Goal: Transaction & Acquisition: Purchase product/service

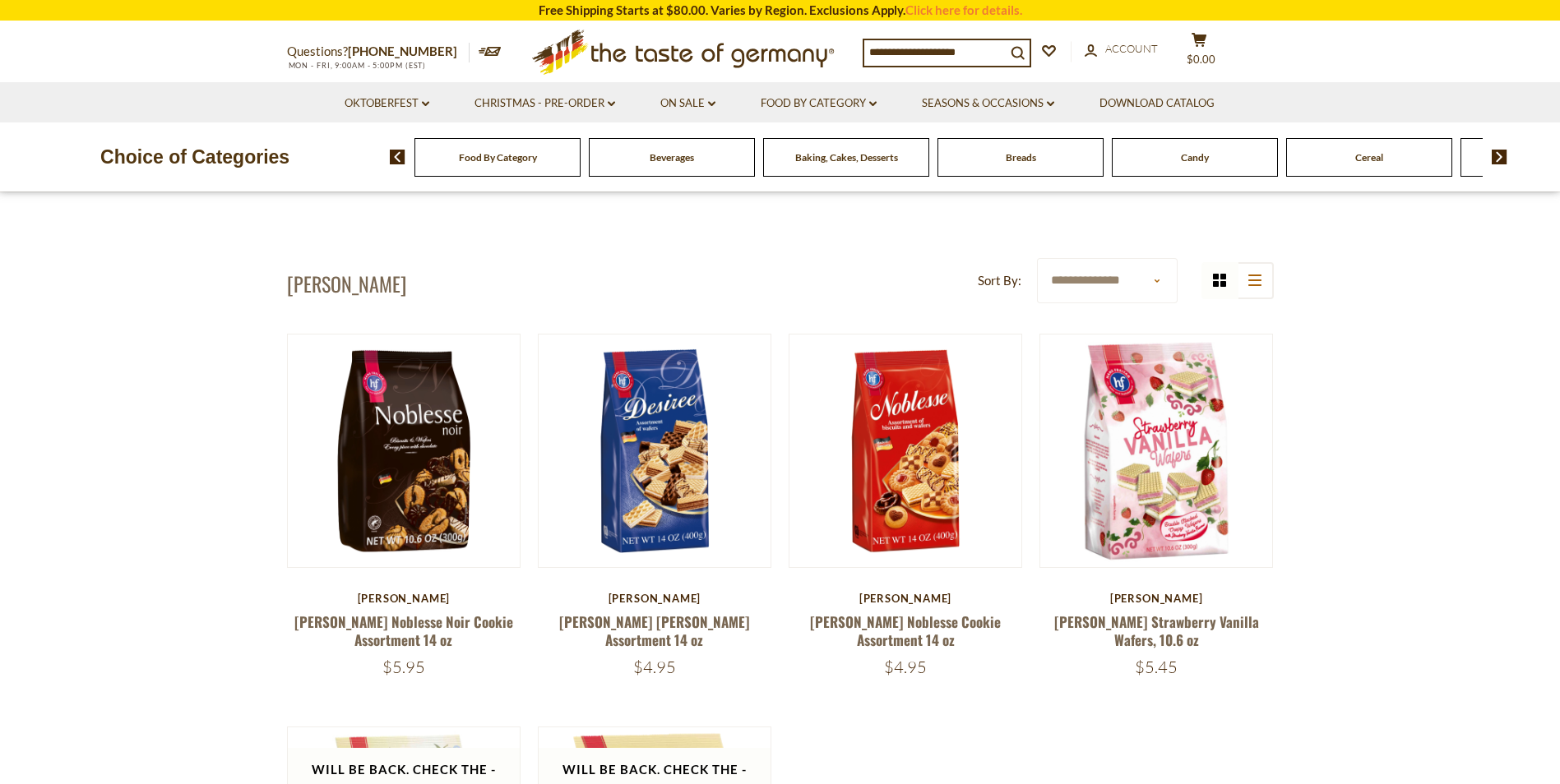
scroll to position [640, 0]
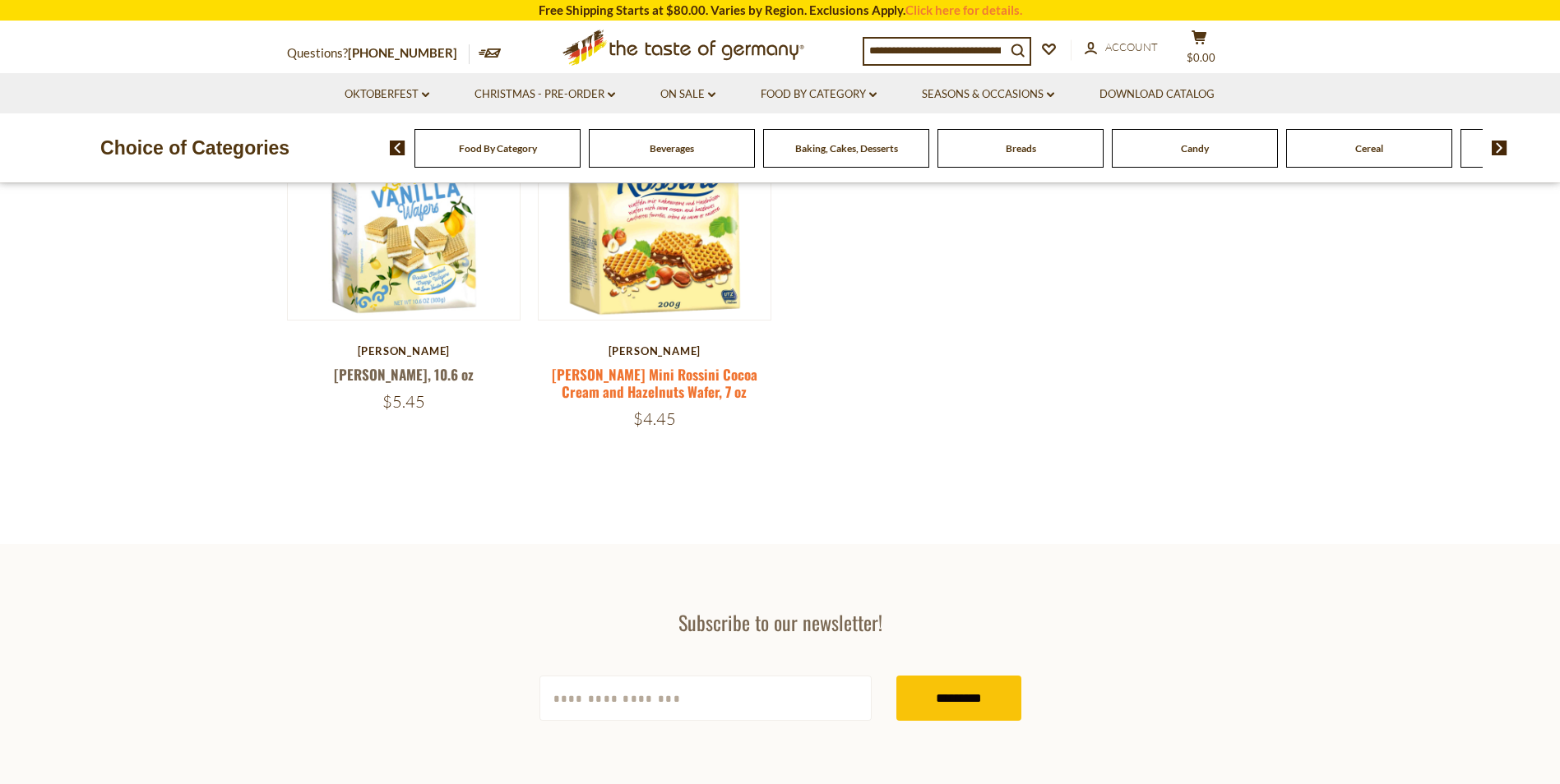
click at [698, 375] on link "[PERSON_NAME] Mini Rossini Cocoa Cream and Hazelnuts Wafer, 7 oz" at bounding box center [655, 383] width 206 height 38
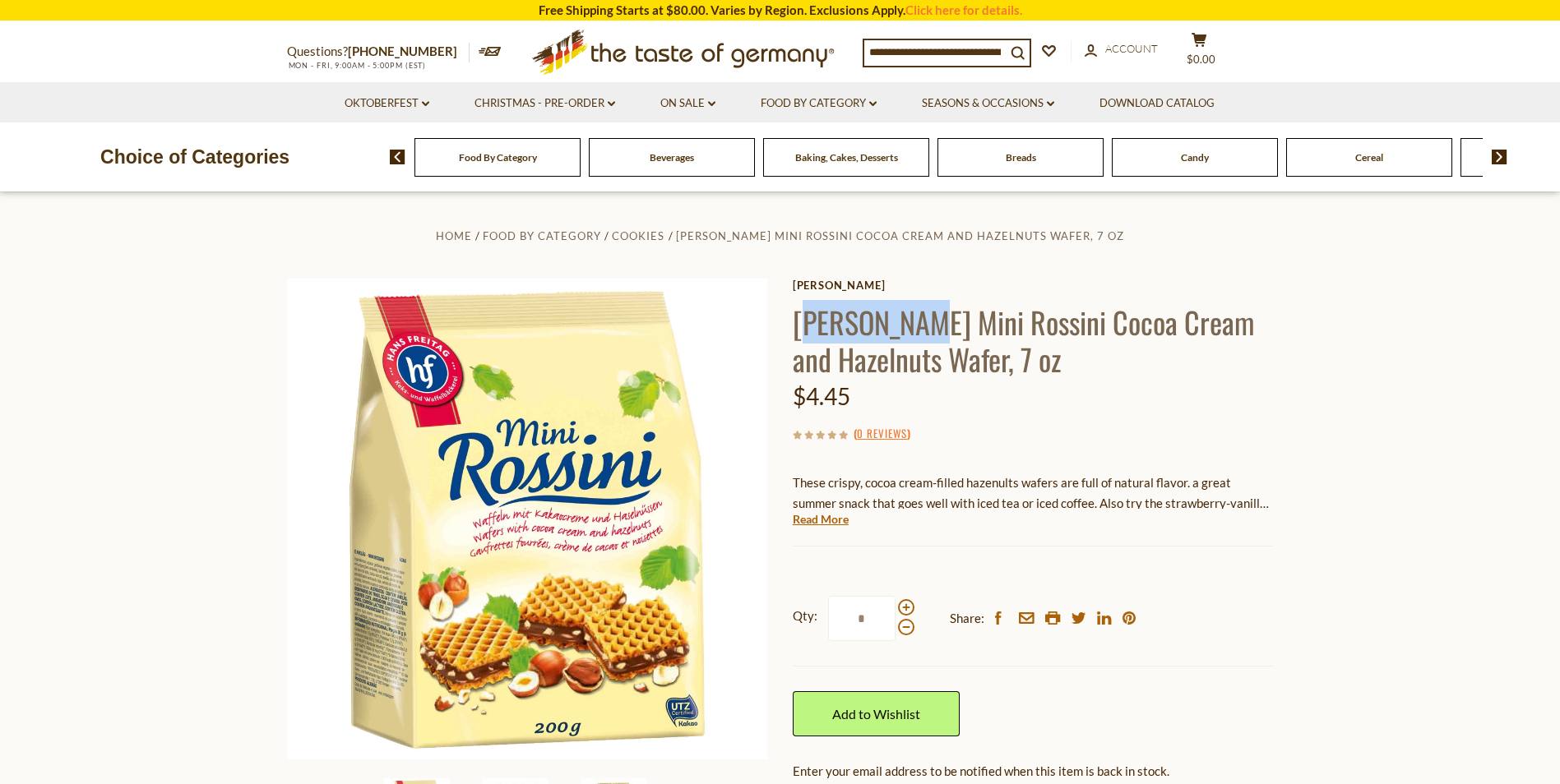
drag, startPoint x: 801, startPoint y: 324, endPoint x: 908, endPoint y: 333, distance: 107.4
click at [908, 333] on h1 "[PERSON_NAME] Mini Rossini Cocoa Cream and Hazelnuts Wafer, 7 oz" at bounding box center [1033, 340] width 481 height 74
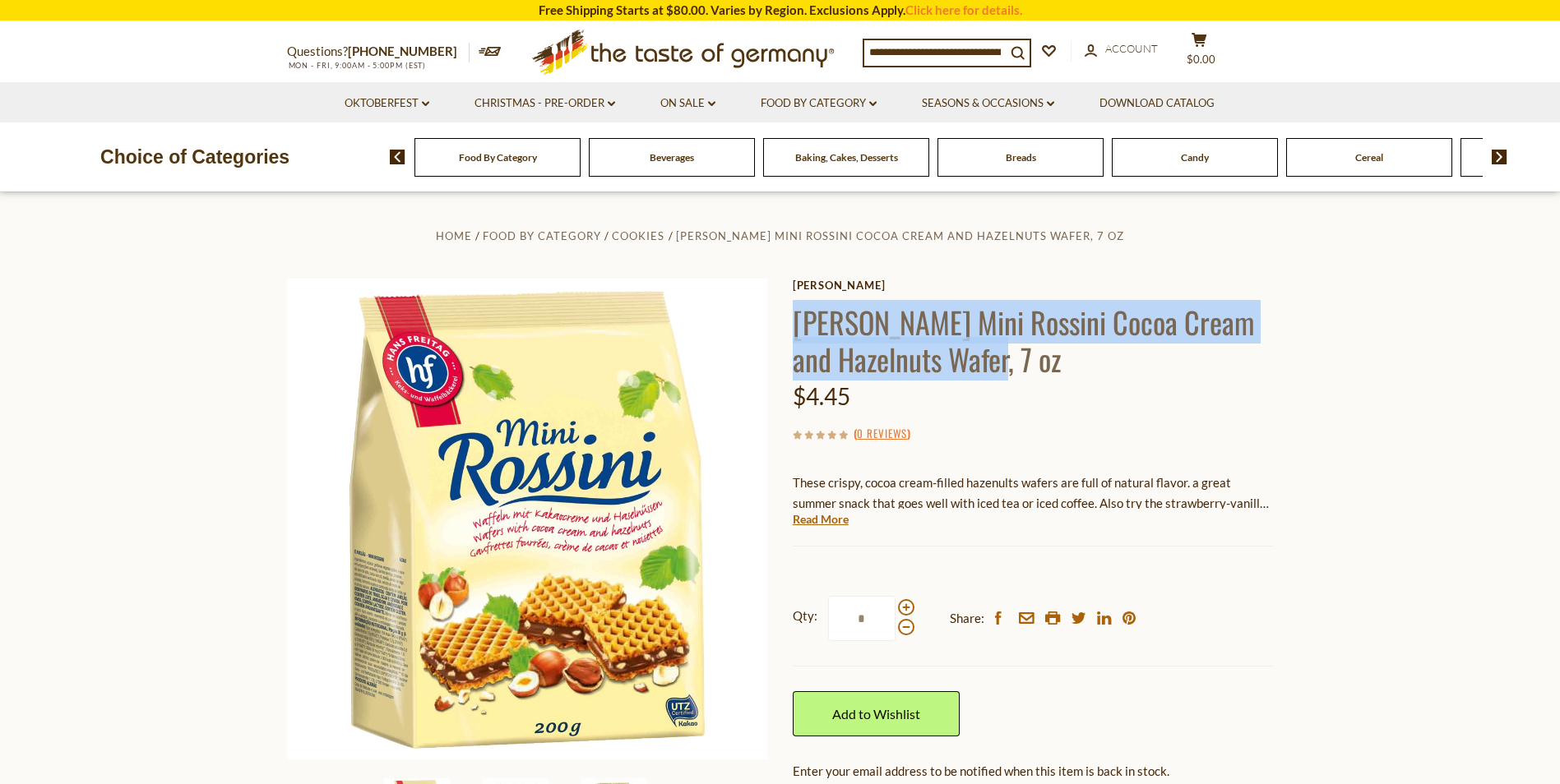
drag, startPoint x: 798, startPoint y: 324, endPoint x: 967, endPoint y: 354, distance: 171.6
click at [967, 354] on h1 "[PERSON_NAME] Mini Rossini Cocoa Cream and Hazelnuts Wafer, 7 oz" at bounding box center [1033, 340] width 481 height 74
copy h1 "Hans Freitag Mini Rossini Cocoa Cream and Hazelnuts Wafer,"
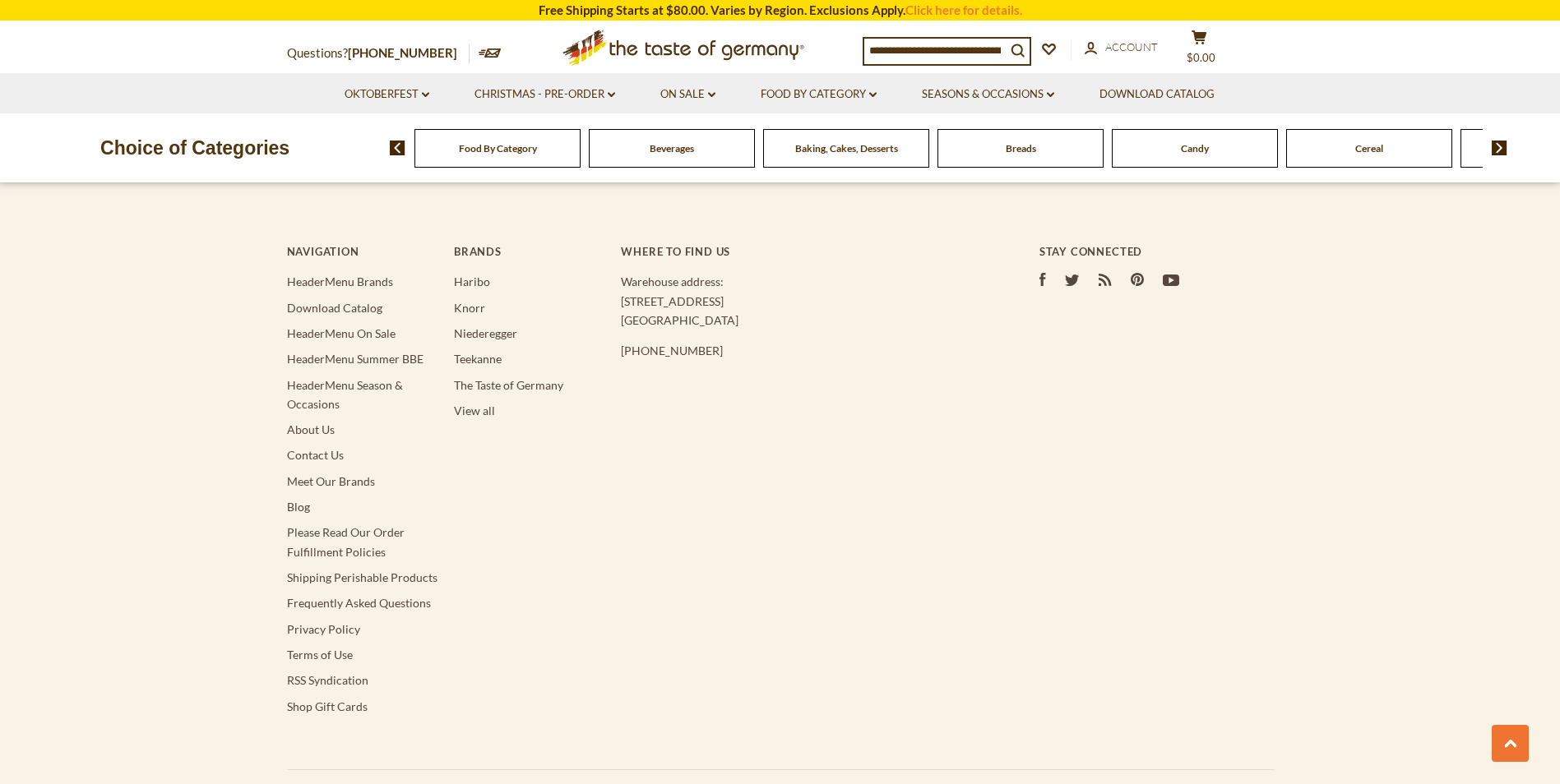
scroll to position [2965, 0]
click at [300, 460] on link "Contact Us" at bounding box center [314, 456] width 57 height 14
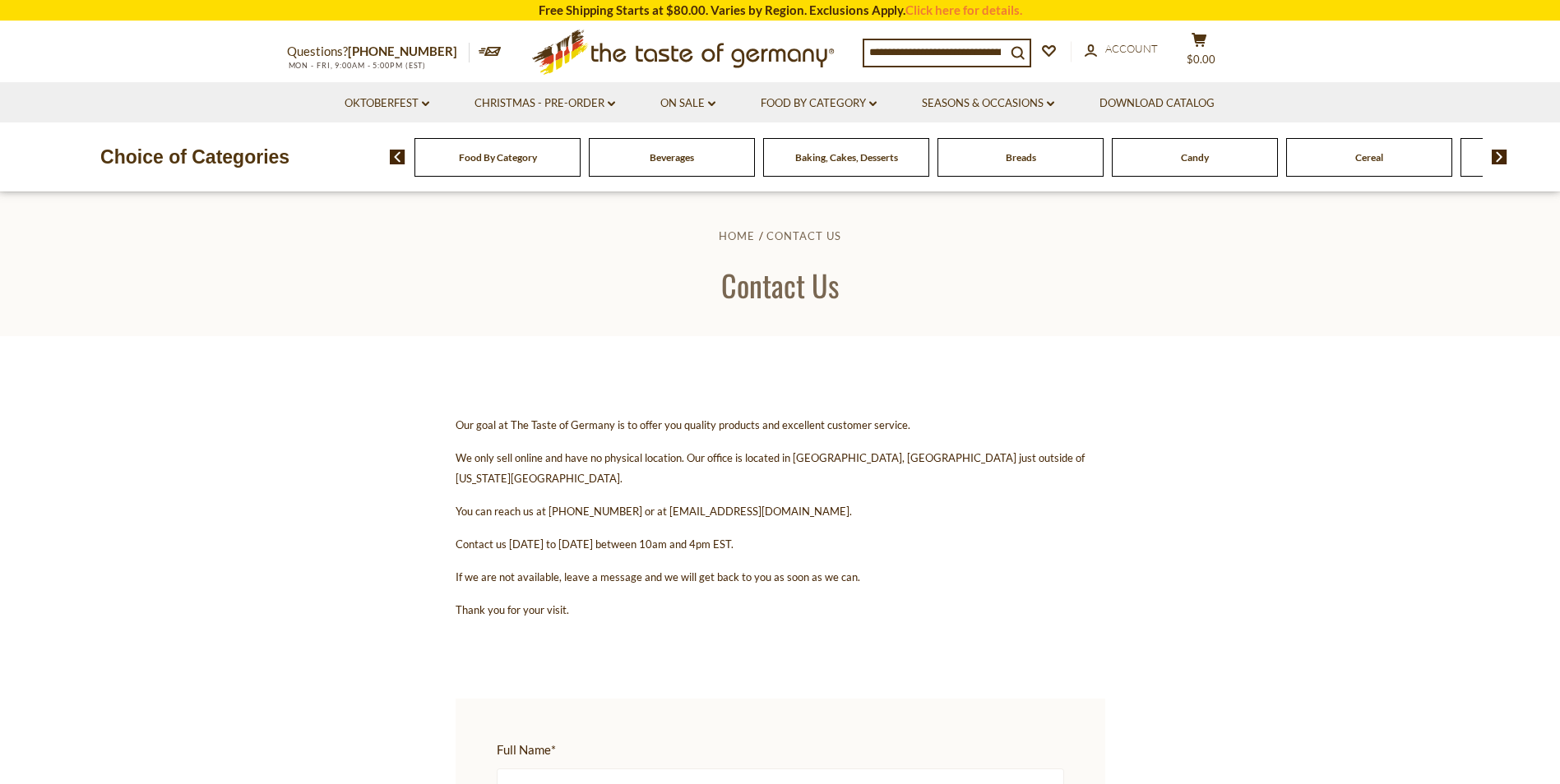
drag, startPoint x: 477, startPoint y: 753, endPoint x: 364, endPoint y: 342, distance: 426.3
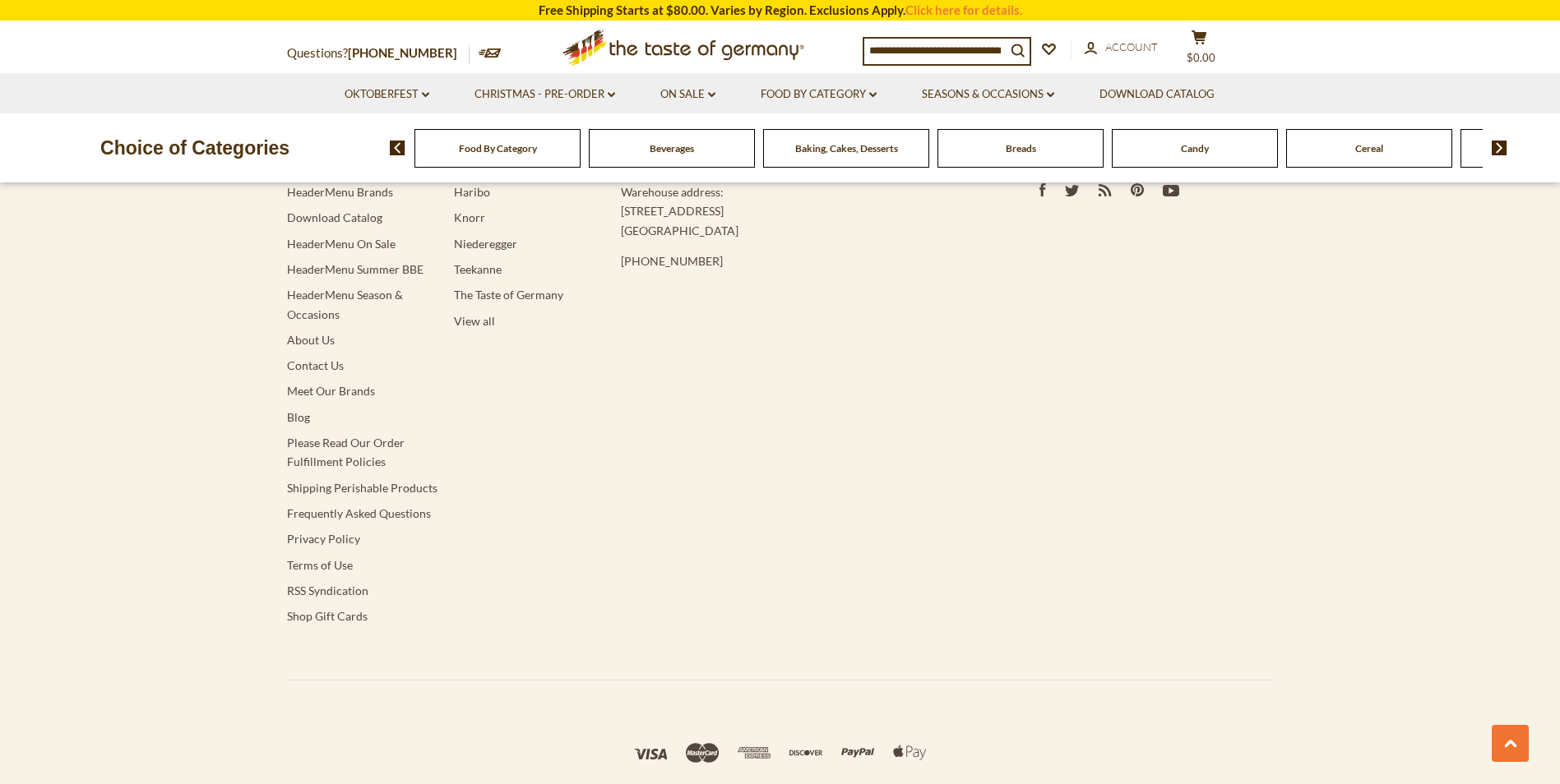
scroll to position [1408, 0]
